Goal: Information Seeking & Learning: Understand process/instructions

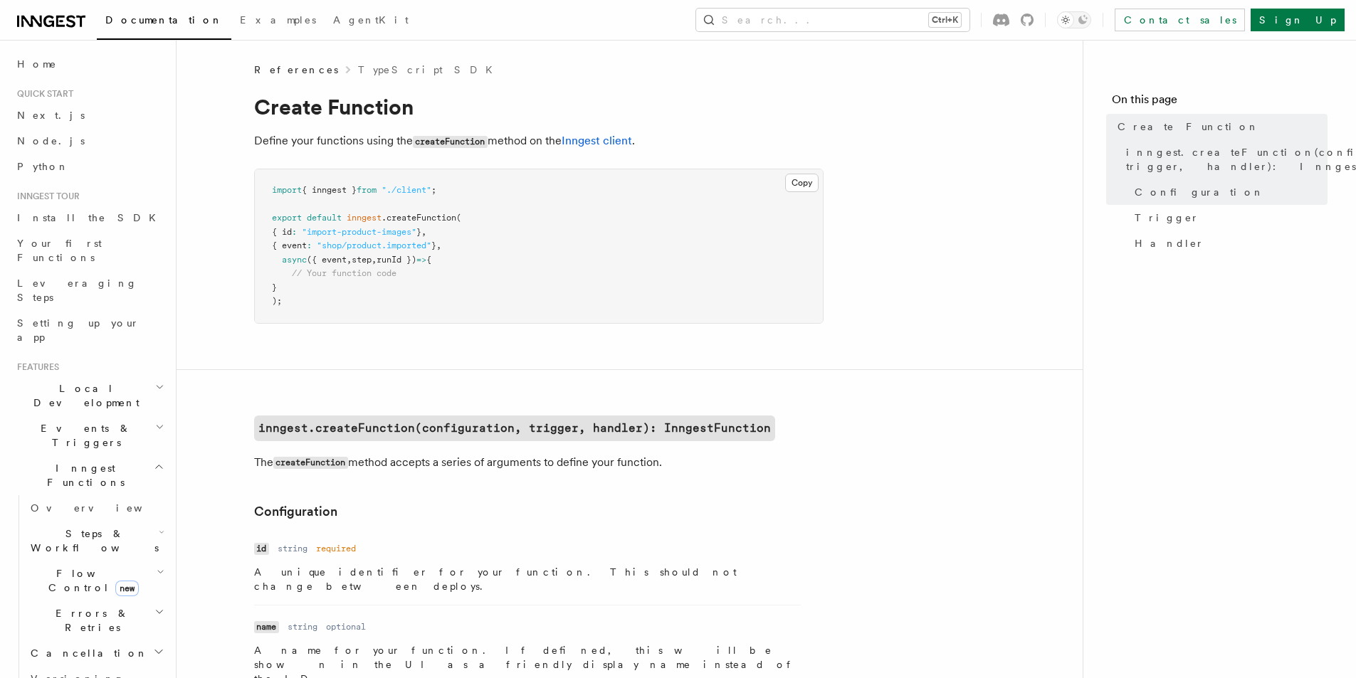
click at [317, 273] on span "// Your function code" at bounding box center [344, 273] width 105 height 10
click at [372, 424] on code "inngest.createFunction(configuration, trigger, handler): InngestFunction" at bounding box center [514, 429] width 521 height 26
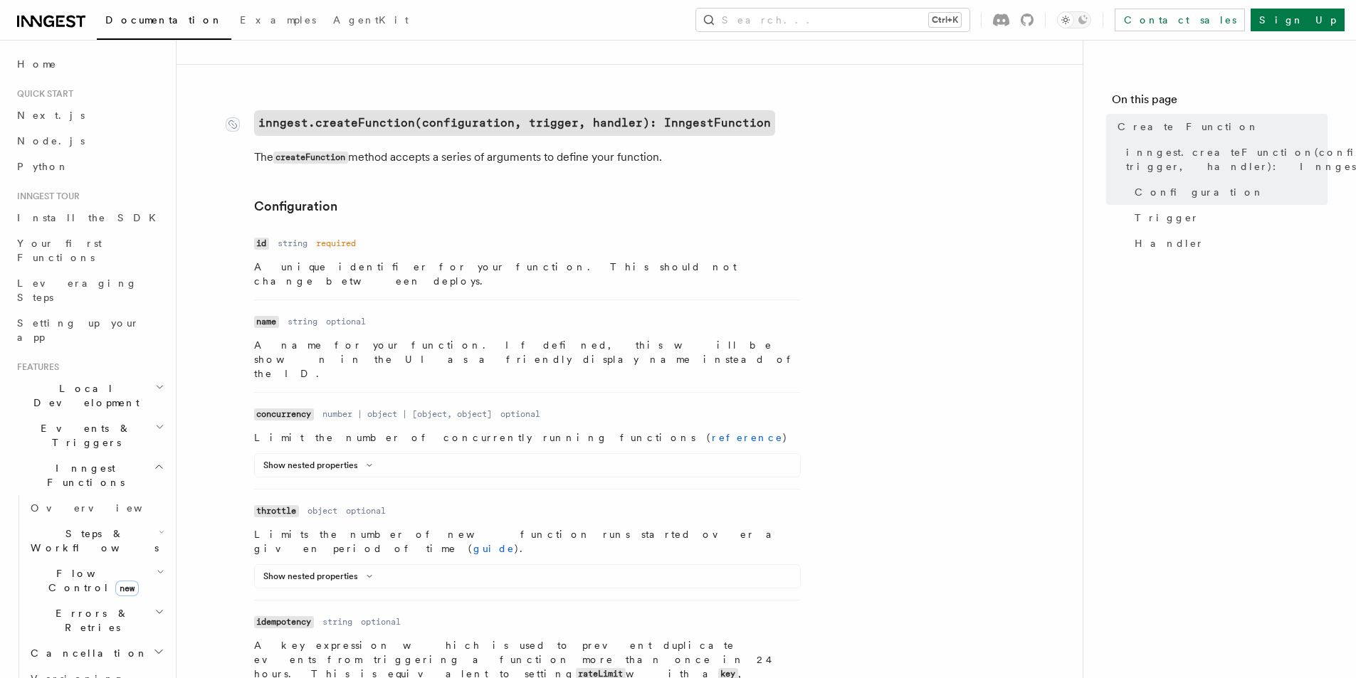
scroll to position [347, 0]
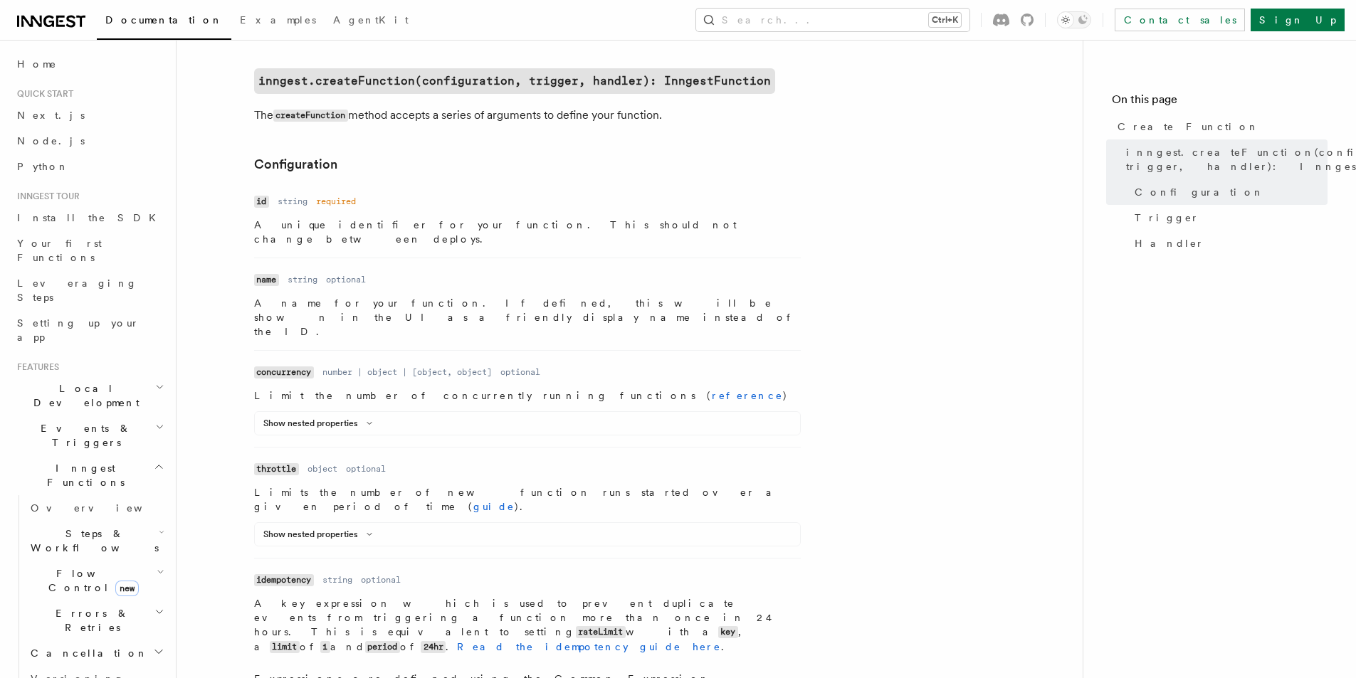
click at [762, 597] on p "A key expression which is used to prevent duplicate events from triggering a fu…" at bounding box center [527, 626] width 547 height 58
click at [256, 597] on p "A key expression which is used to prevent duplicate events from triggering a fu…" at bounding box center [527, 626] width 547 height 58
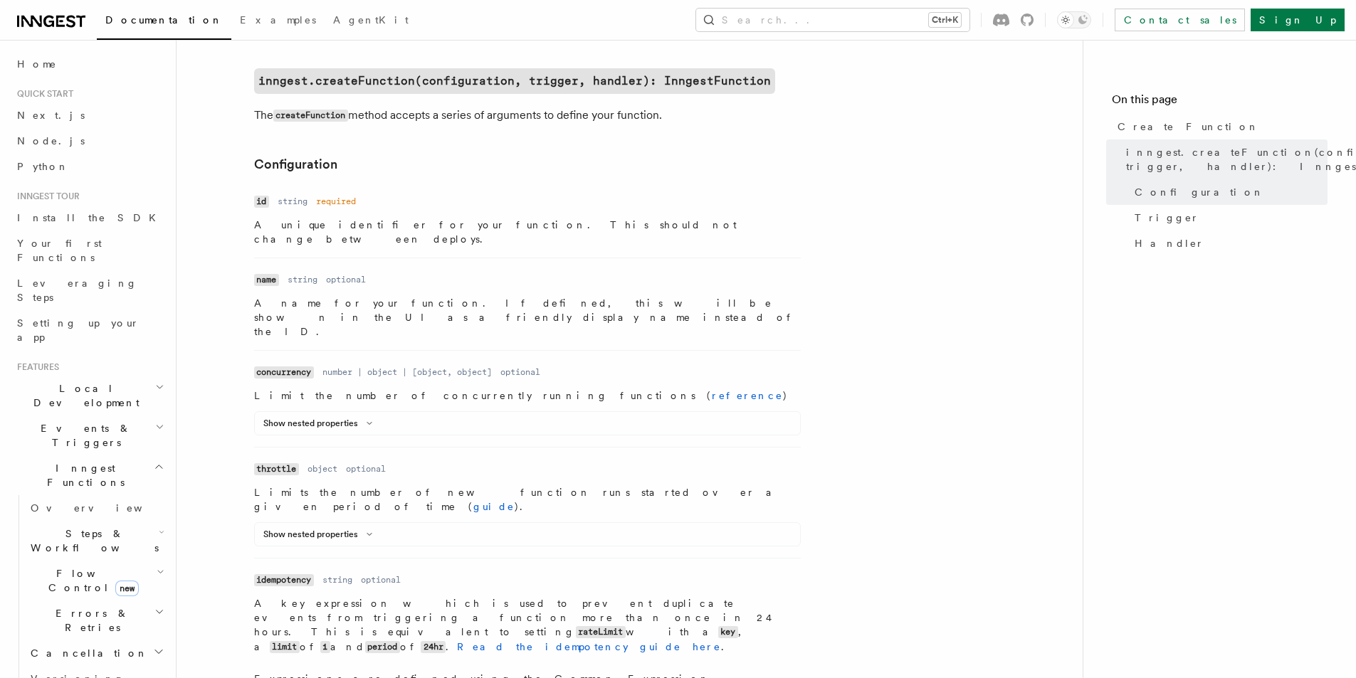
click at [256, 597] on p "A key expression which is used to prevent duplicate events from triggering a fu…" at bounding box center [527, 626] width 547 height 58
